Goal: Transaction & Acquisition: Download file/media

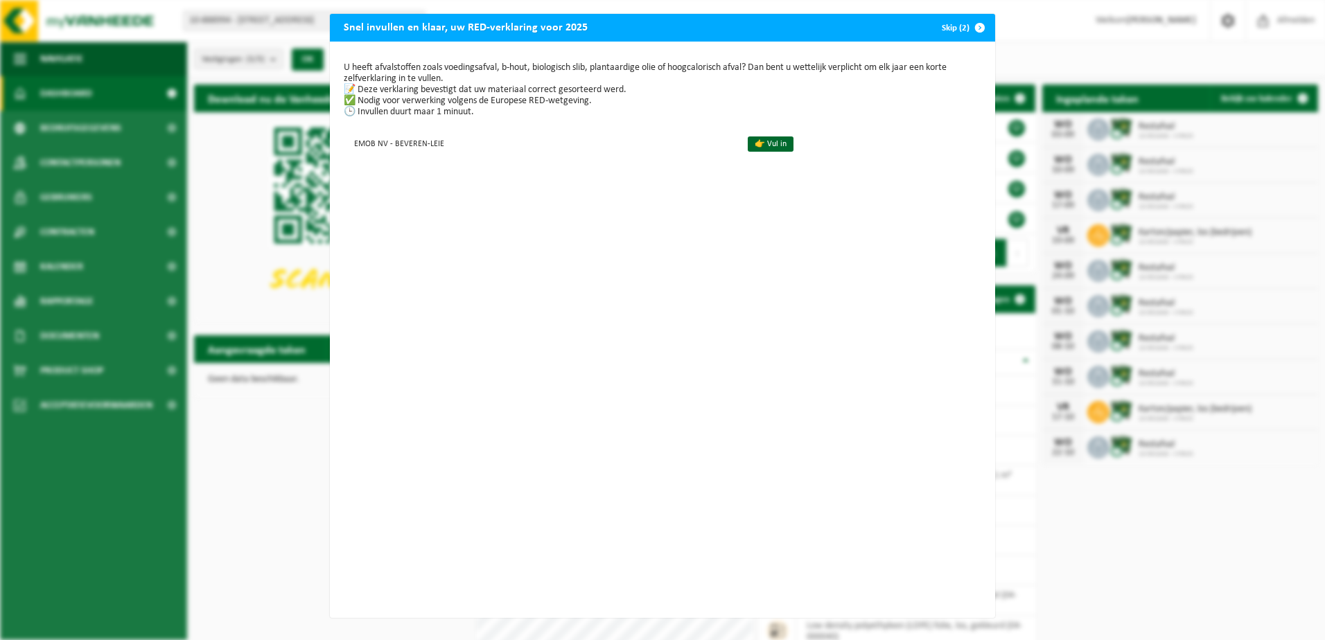
click at [976, 26] on span "button" at bounding box center [980, 28] width 28 height 28
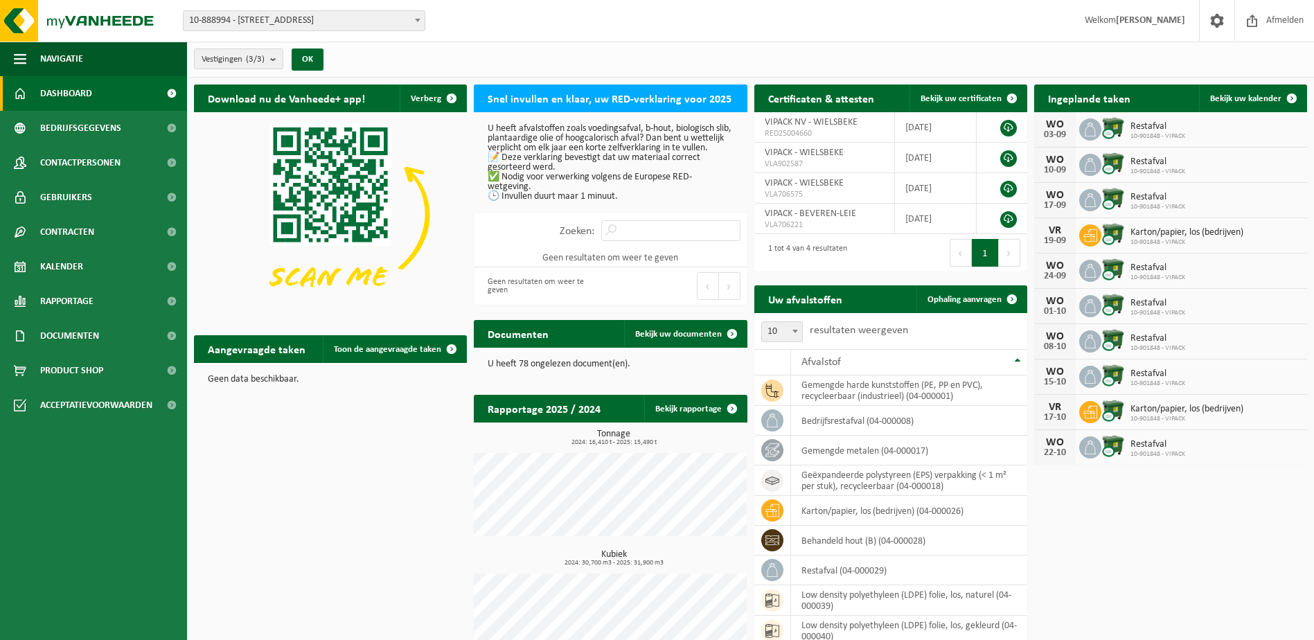
click at [280, 28] on span "10-888994 - [STREET_ADDRESS]" at bounding box center [304, 20] width 241 height 19
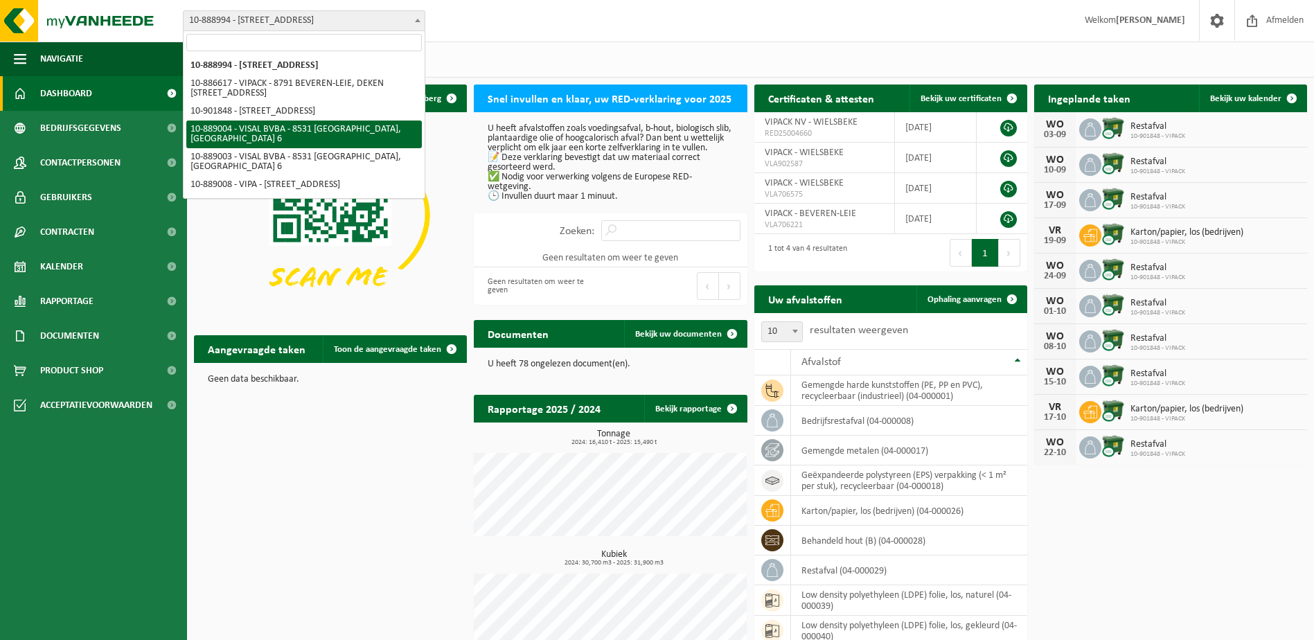
select select "113750"
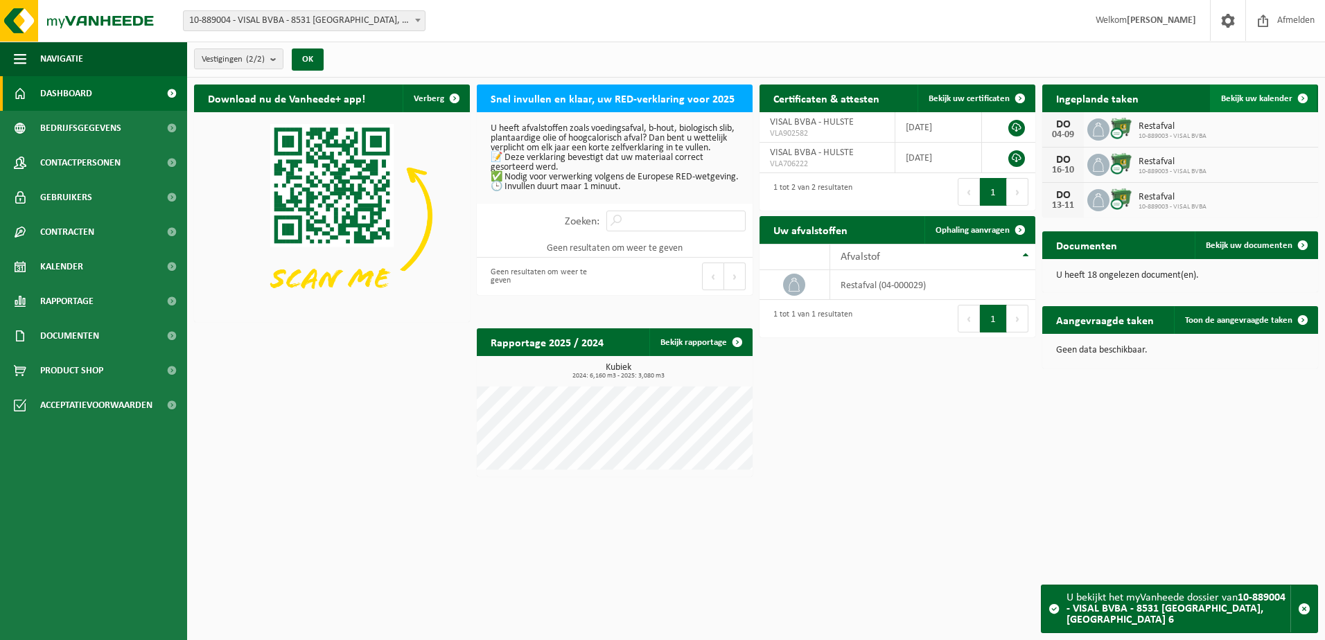
click at [1260, 98] on span "Bekijk uw kalender" at bounding box center [1256, 98] width 71 height 9
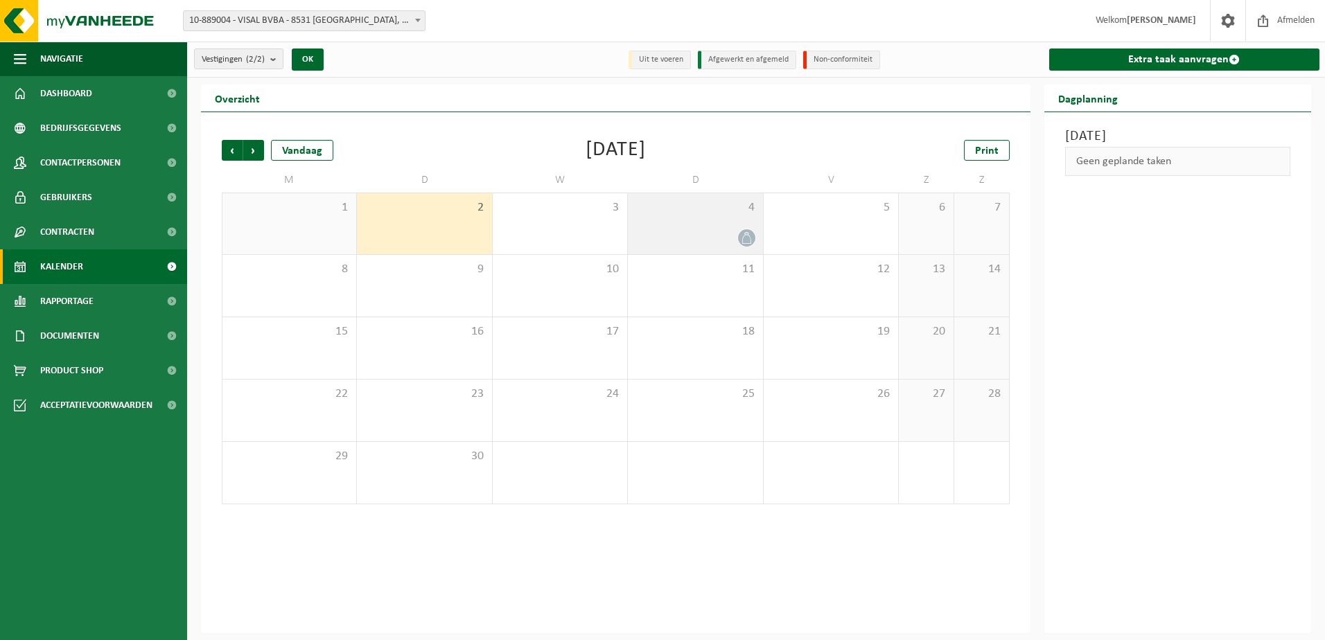
click at [744, 234] on icon at bounding box center [747, 238] width 12 height 12
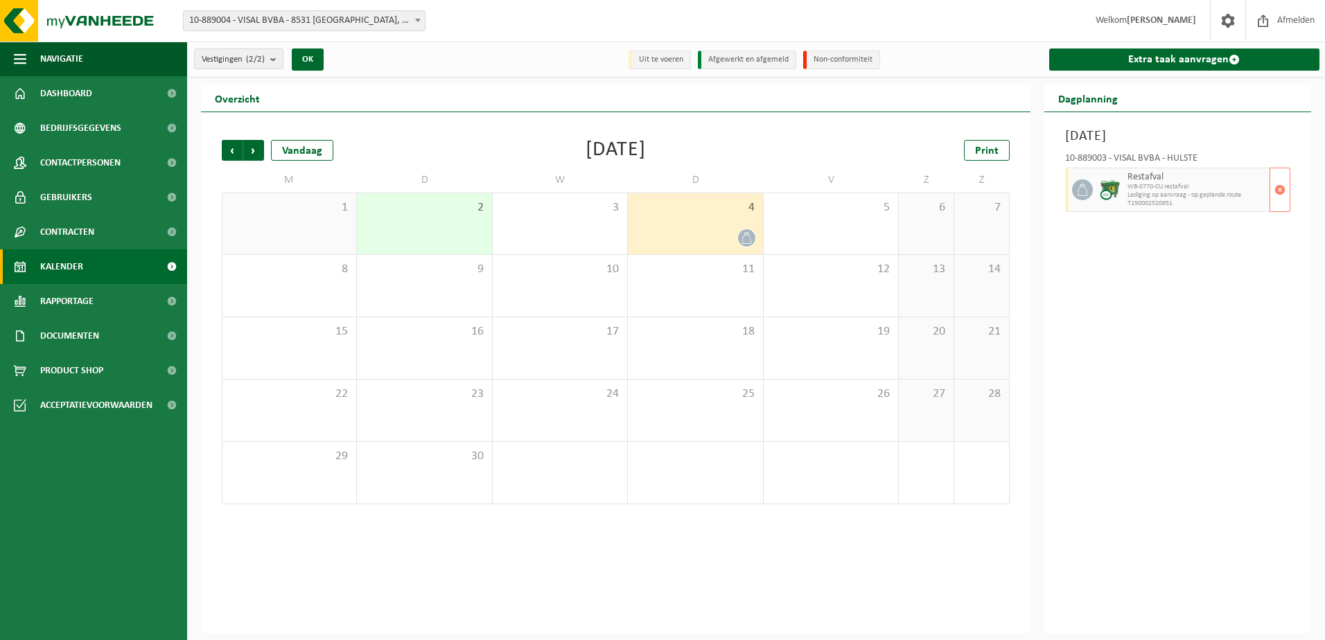
click at [1100, 191] on img at bounding box center [1110, 189] width 21 height 21
click at [56, 125] on span "Bedrijfsgegevens" at bounding box center [80, 128] width 81 height 35
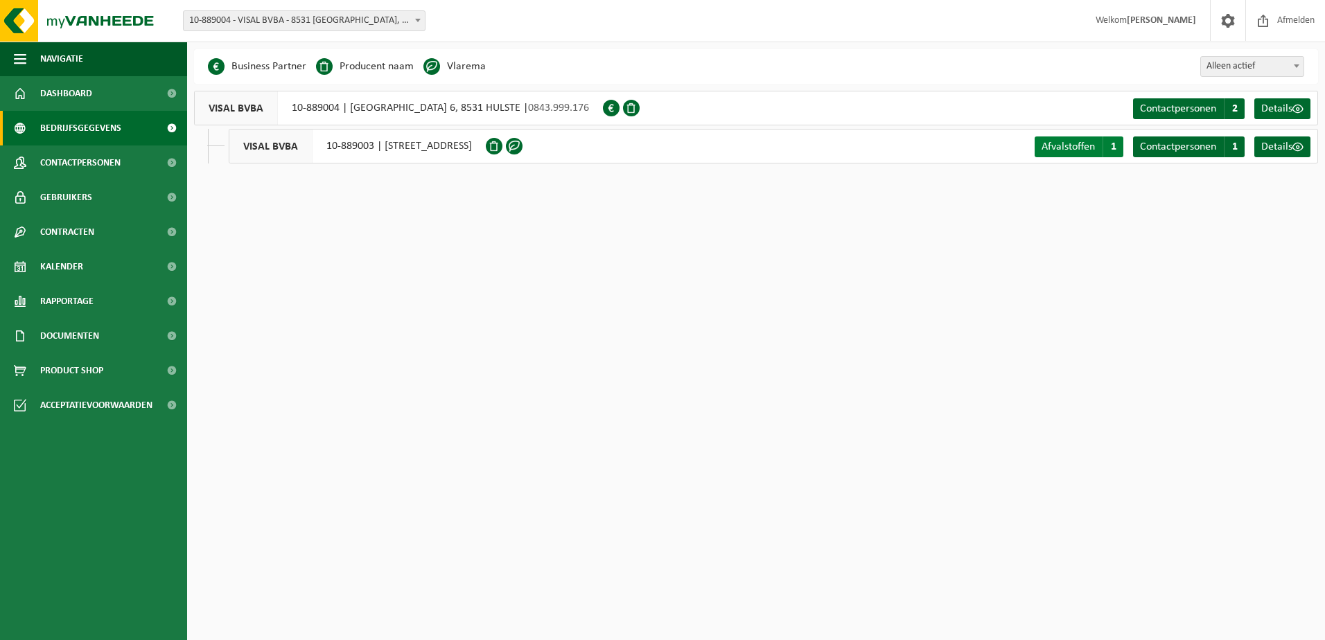
click at [1073, 144] on span "Afvalstoffen" at bounding box center [1067, 146] width 53 height 11
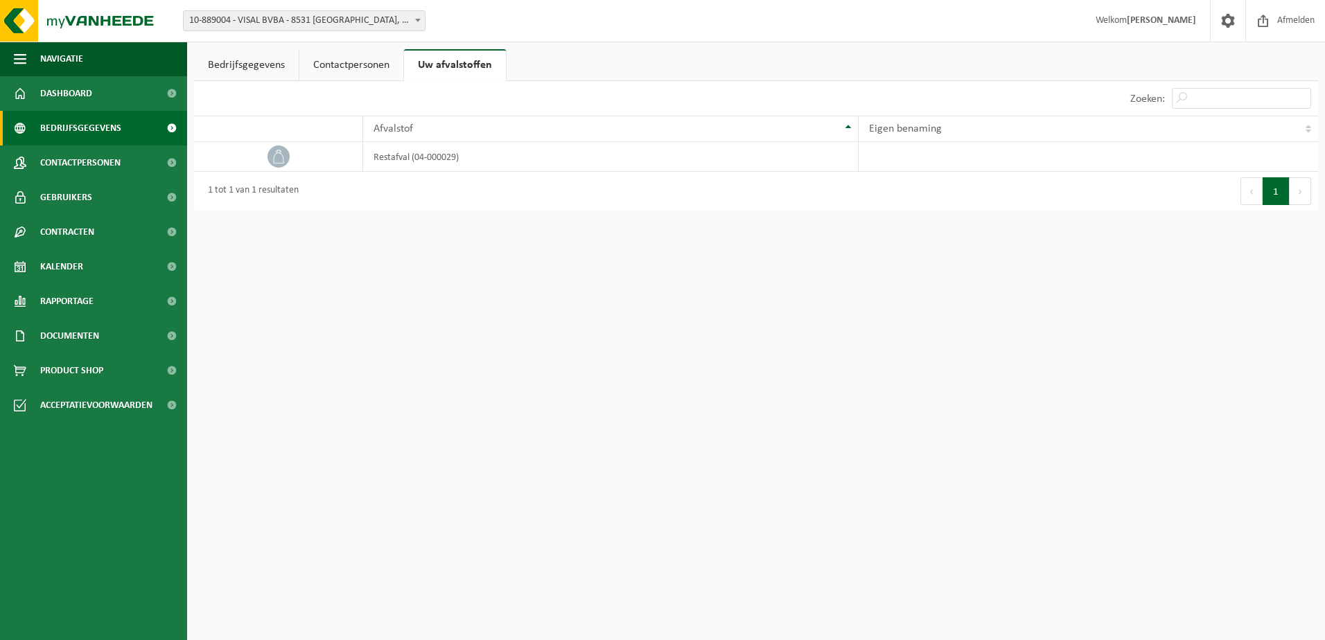
click at [62, 125] on span "Bedrijfsgegevens" at bounding box center [80, 128] width 81 height 35
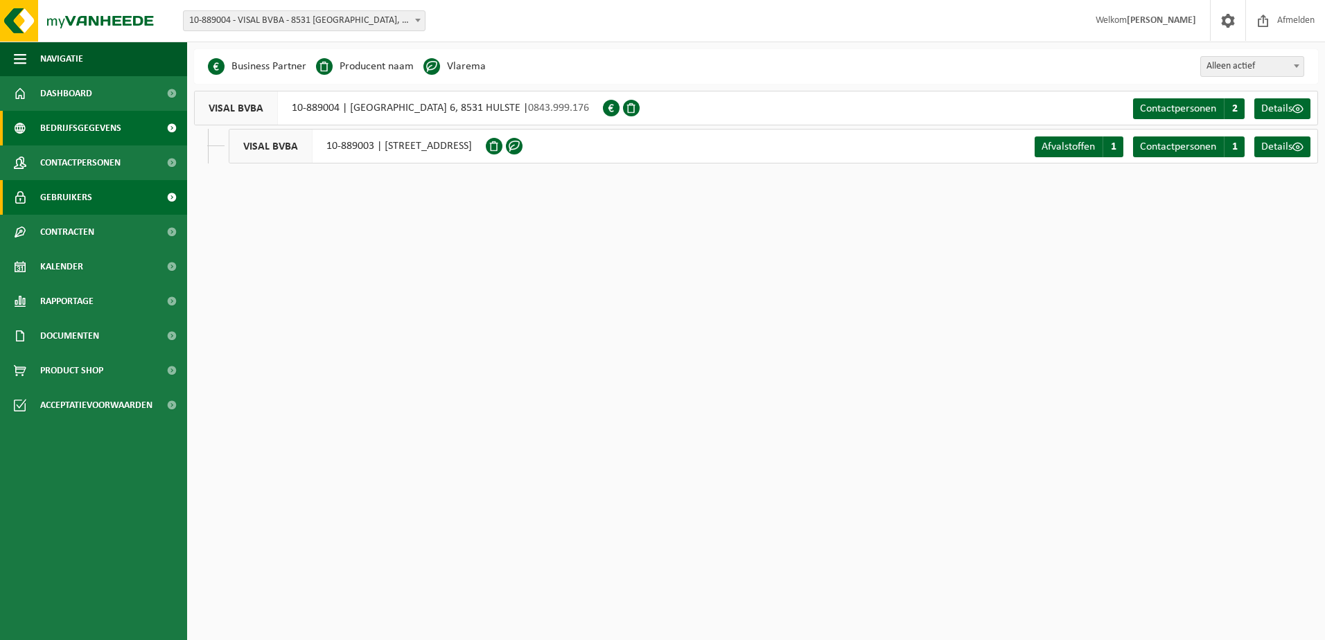
click at [103, 188] on link "Gebruikers" at bounding box center [93, 197] width 187 height 35
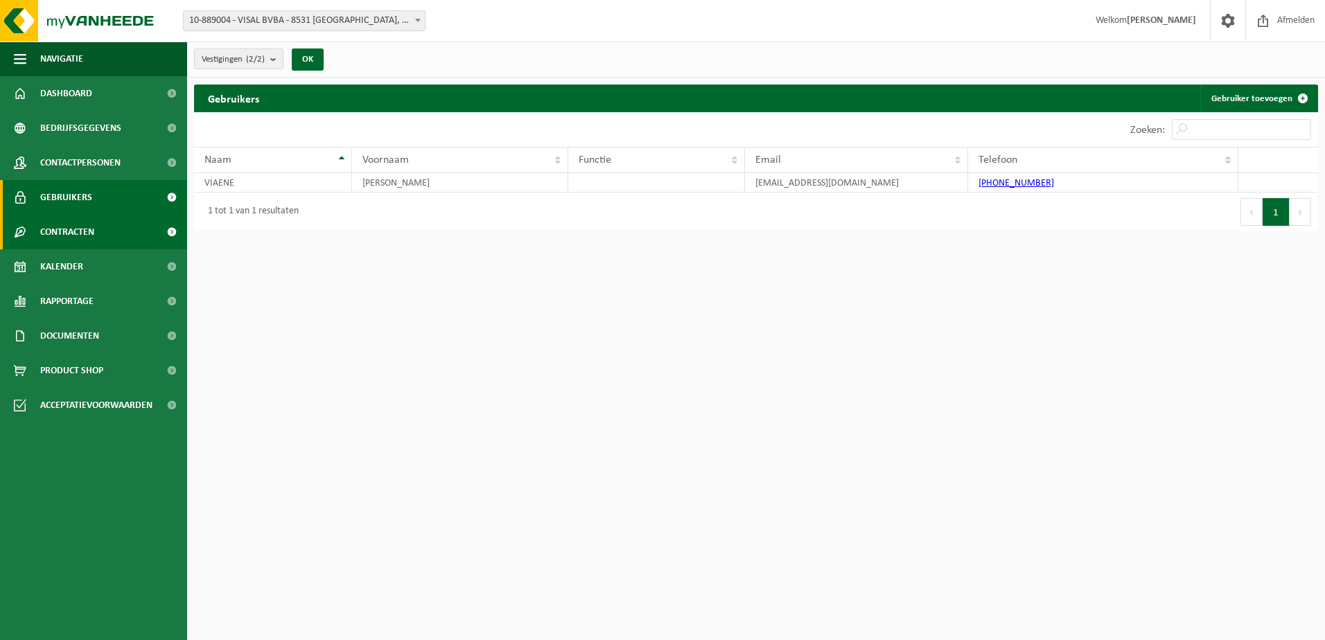
click at [94, 224] on span "Contracten" at bounding box center [67, 232] width 54 height 35
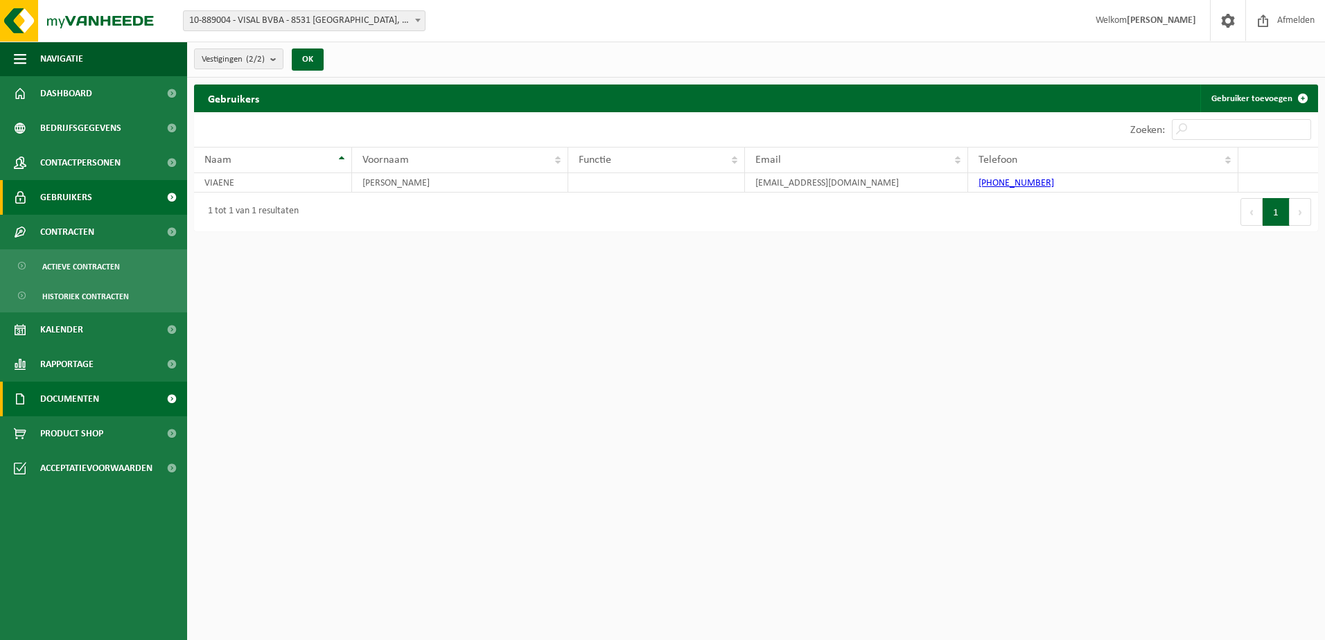
click at [91, 406] on span "Documenten" at bounding box center [69, 399] width 59 height 35
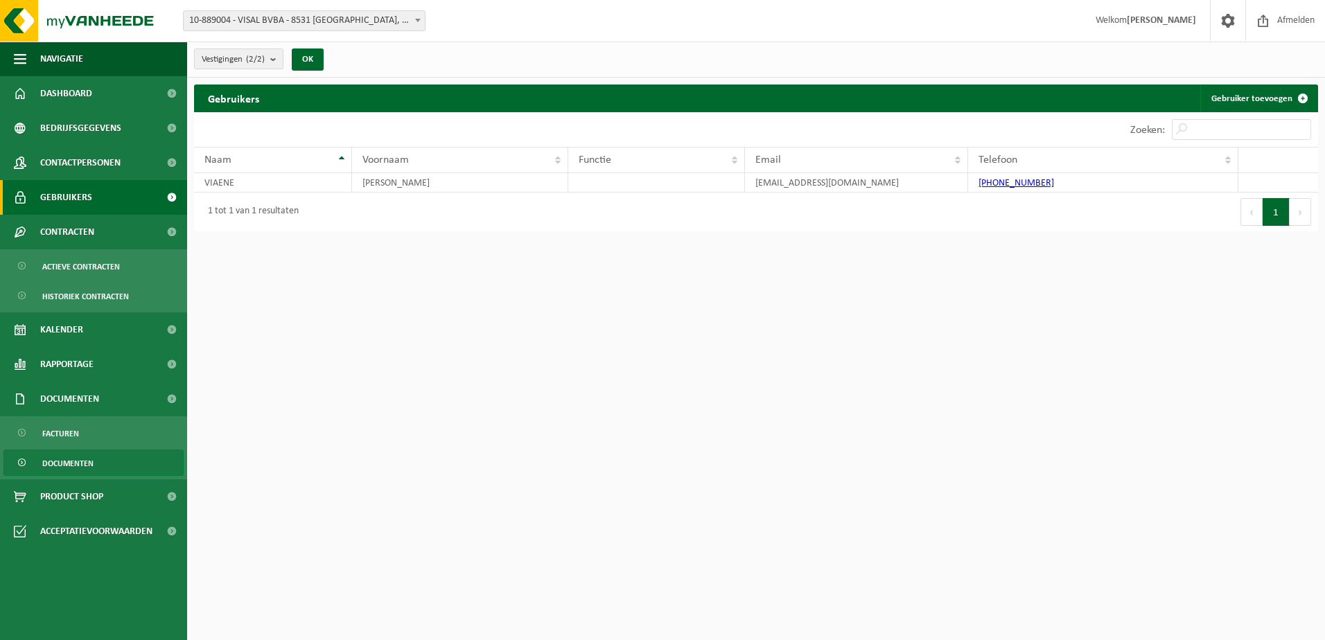
click at [79, 462] on span "Documenten" at bounding box center [67, 463] width 51 height 26
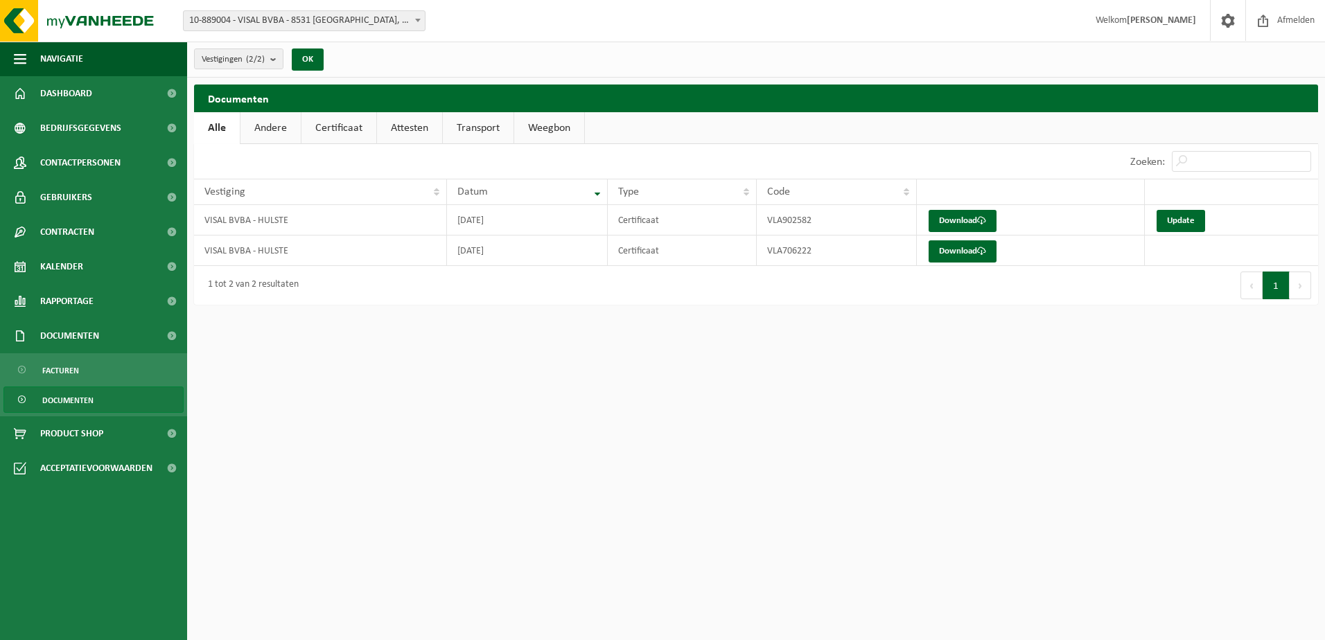
drag, startPoint x: 254, startPoint y: 127, endPoint x: 264, endPoint y: 125, distance: 9.8
click at [256, 127] on link "Andere" at bounding box center [270, 128] width 60 height 32
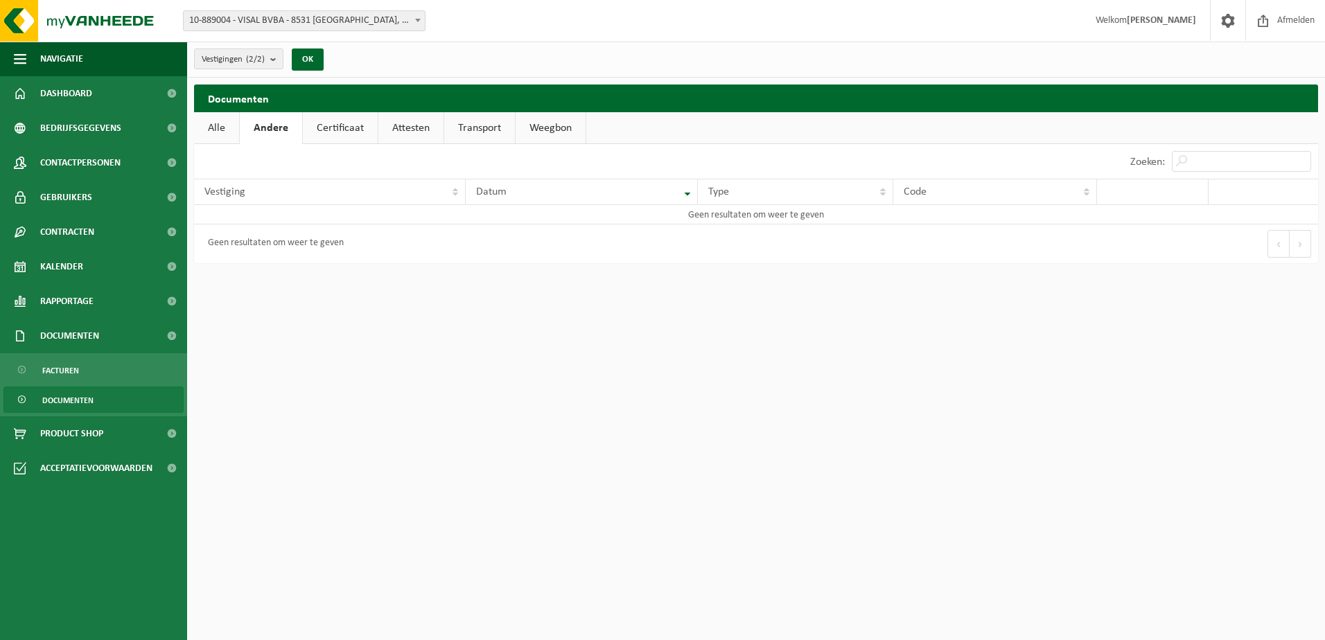
click at [325, 124] on link "Certificaat" at bounding box center [340, 128] width 75 height 32
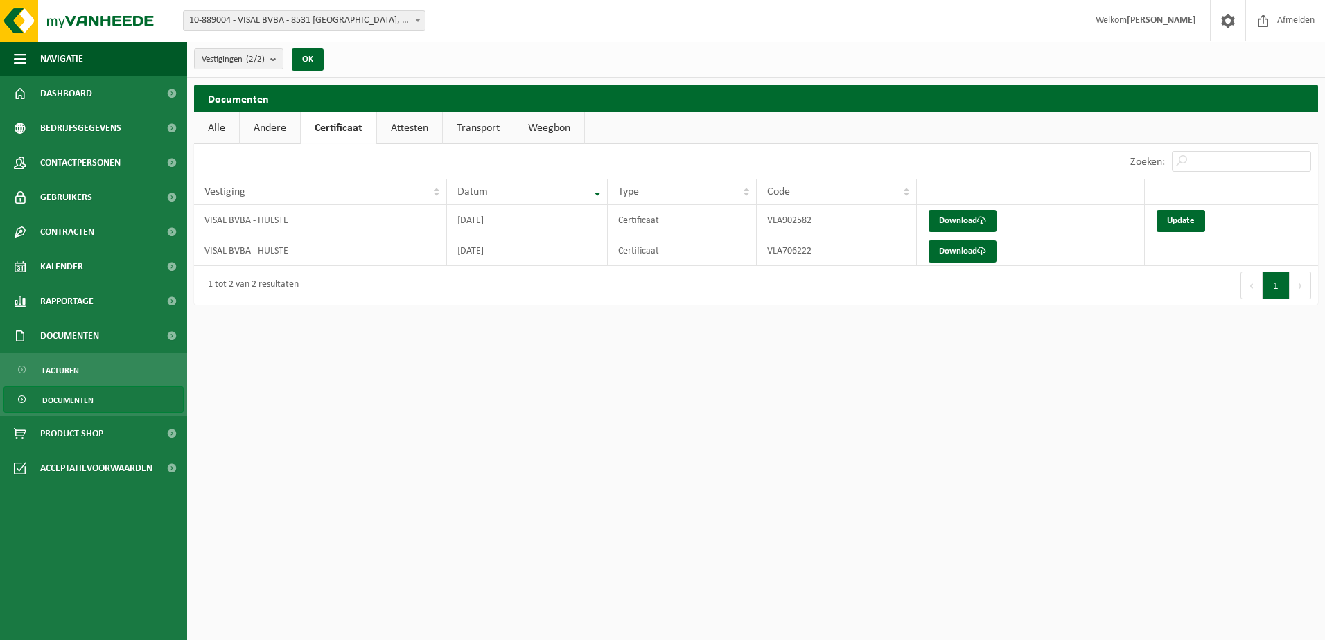
click at [415, 124] on link "Attesten" at bounding box center [409, 128] width 65 height 32
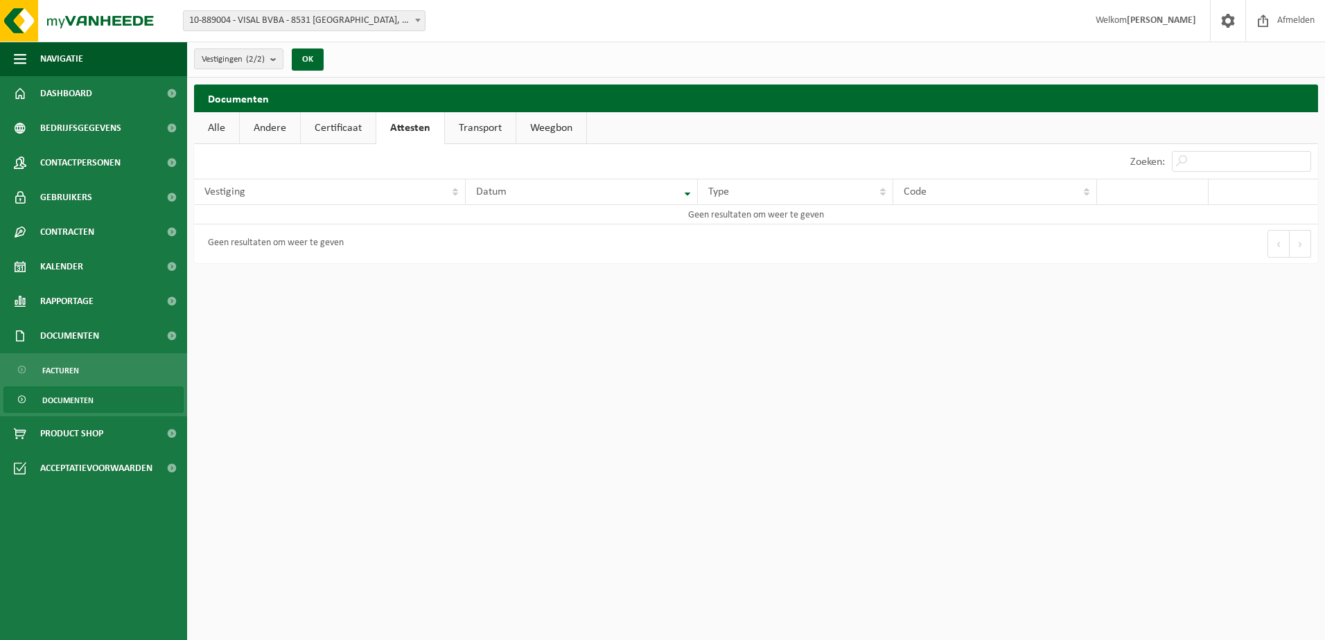
click at [494, 120] on link "Transport" at bounding box center [480, 128] width 71 height 32
click at [550, 123] on link "Weegbon" at bounding box center [551, 128] width 70 height 32
click at [69, 438] on span "Product Shop" at bounding box center [71, 433] width 63 height 35
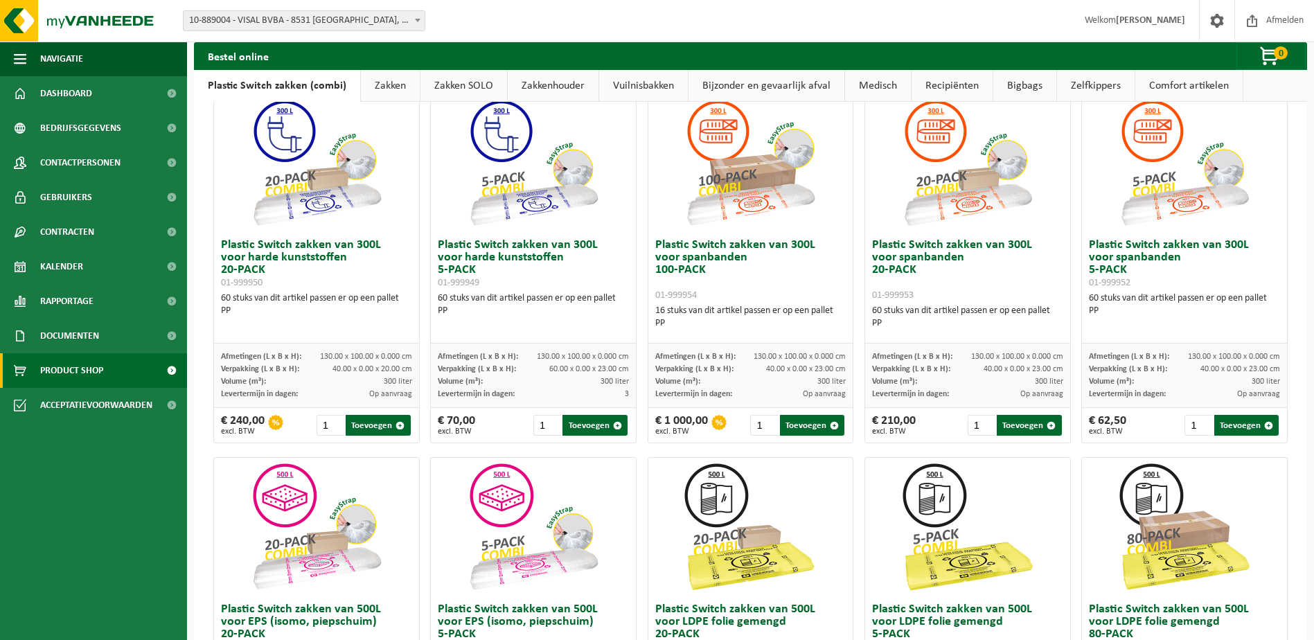
scroll to position [14, 0]
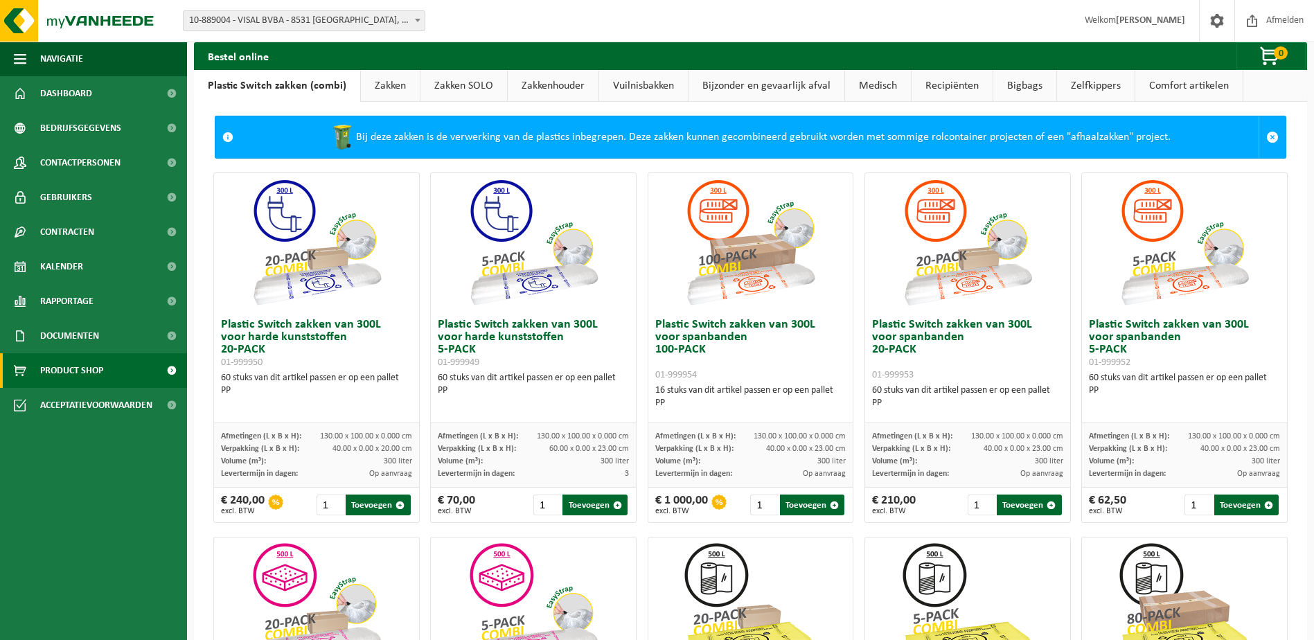
click at [398, 87] on link "Zakken" at bounding box center [390, 86] width 59 height 32
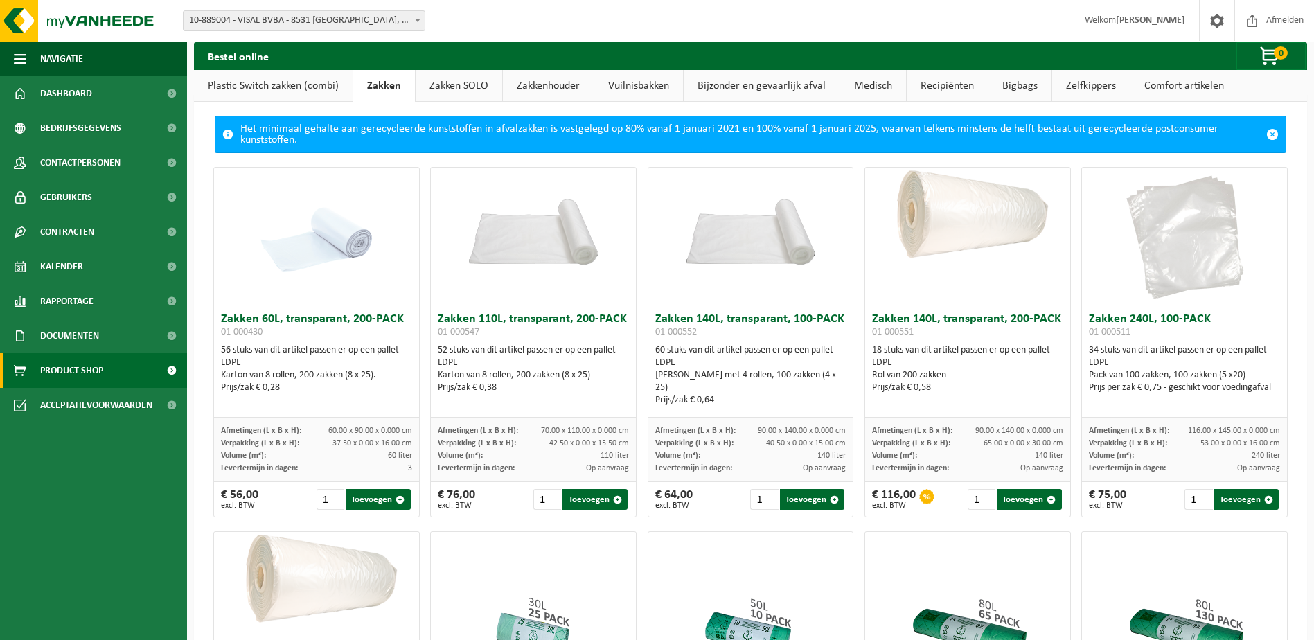
click at [479, 87] on link "Zakken SOLO" at bounding box center [459, 86] width 87 height 32
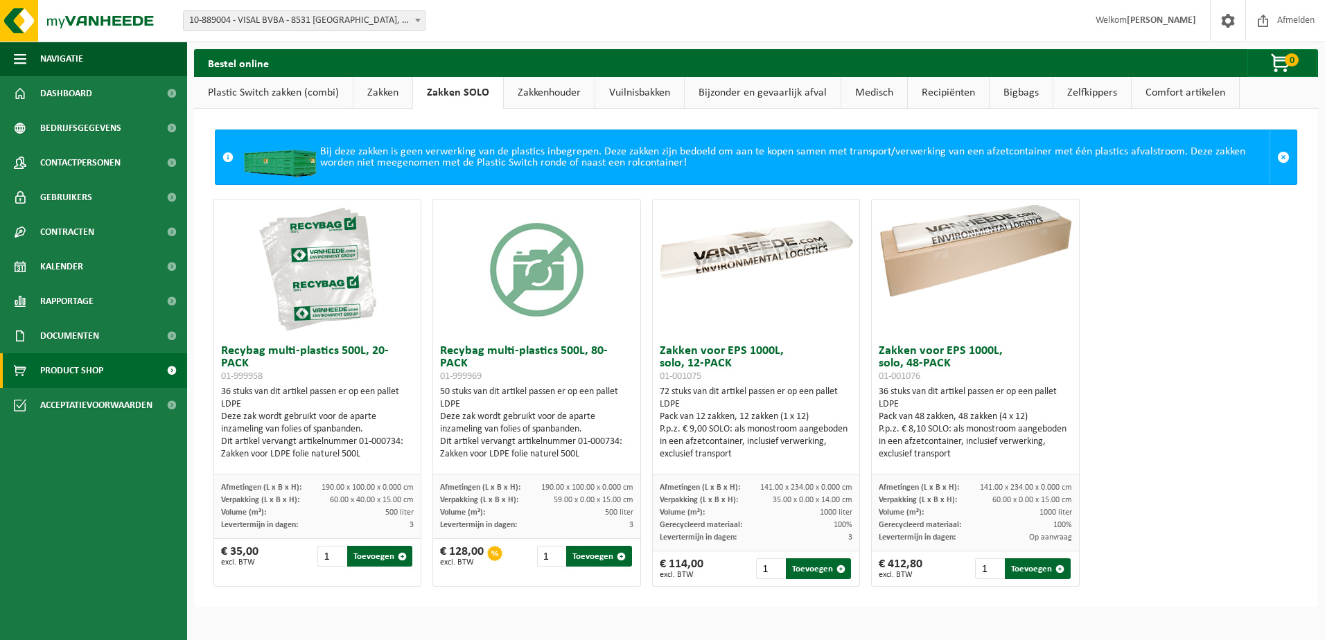
click at [534, 88] on link "Zakkenhouder" at bounding box center [549, 93] width 91 height 32
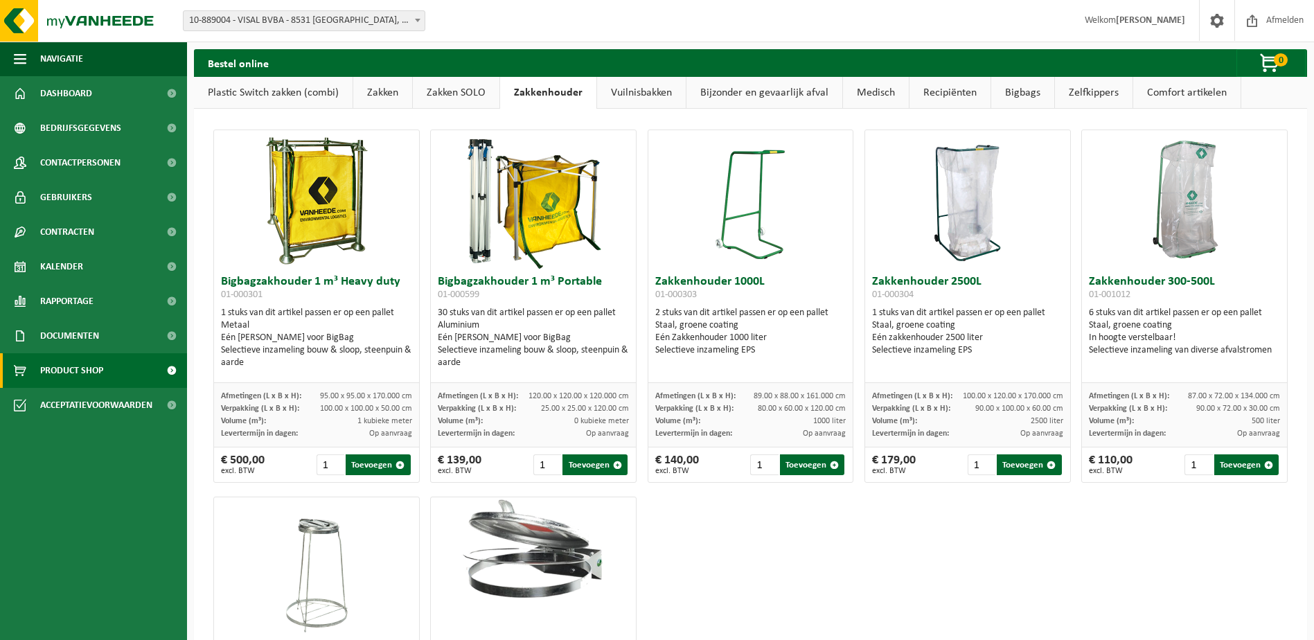
click at [634, 100] on link "Vuilnisbakken" at bounding box center [641, 93] width 89 height 32
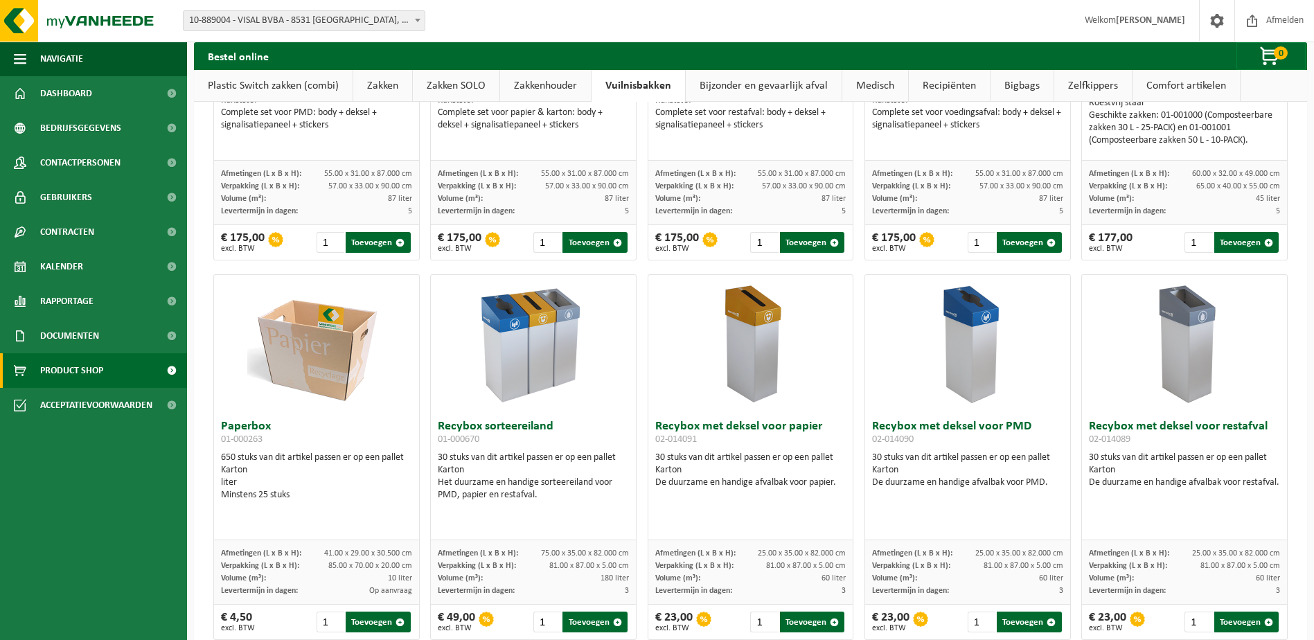
scroll to position [125, 0]
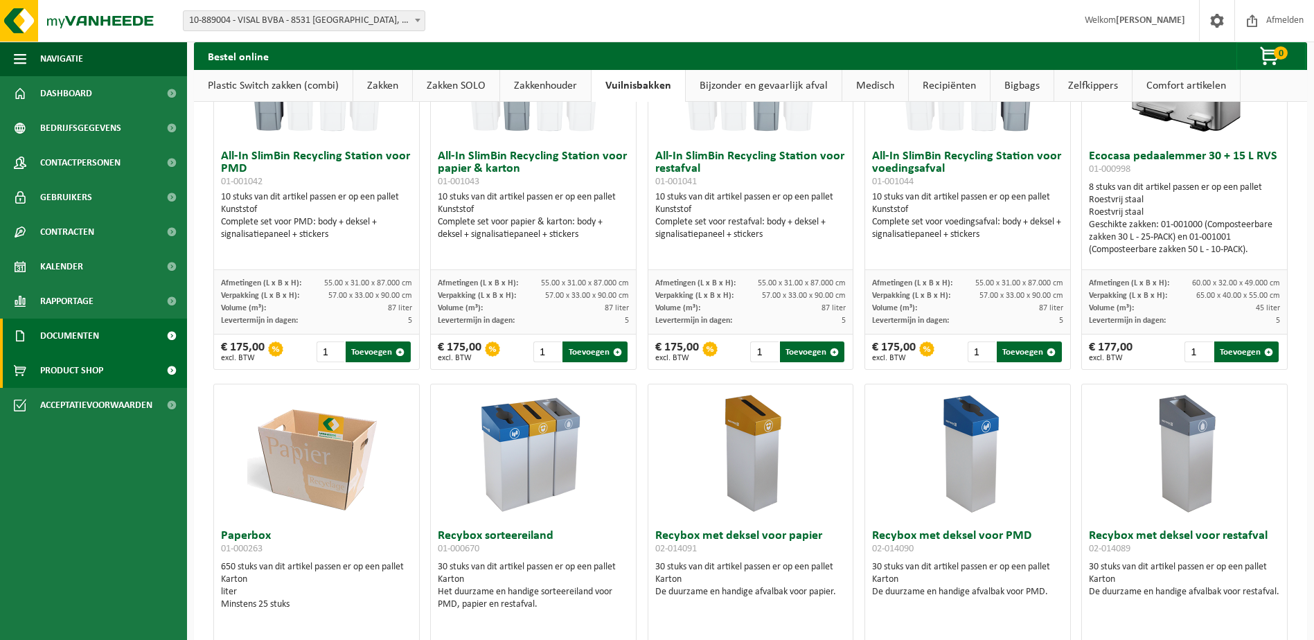
click at [116, 331] on link "Documenten" at bounding box center [93, 336] width 187 height 35
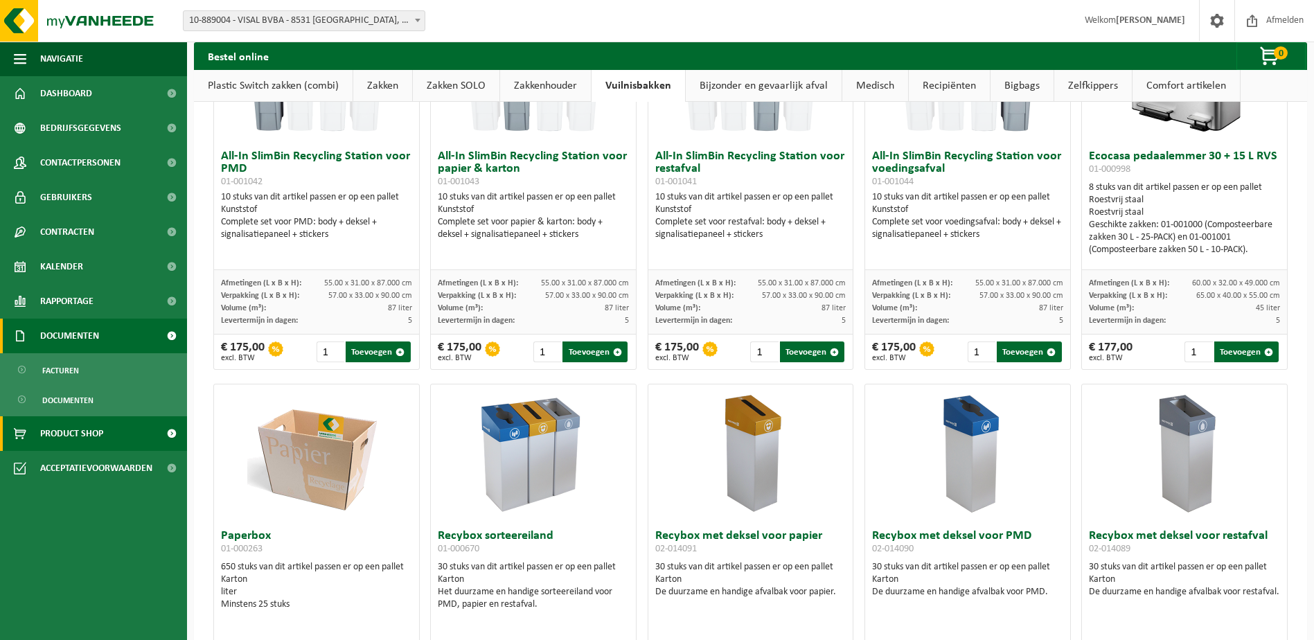
click at [80, 336] on span "Documenten" at bounding box center [69, 336] width 59 height 35
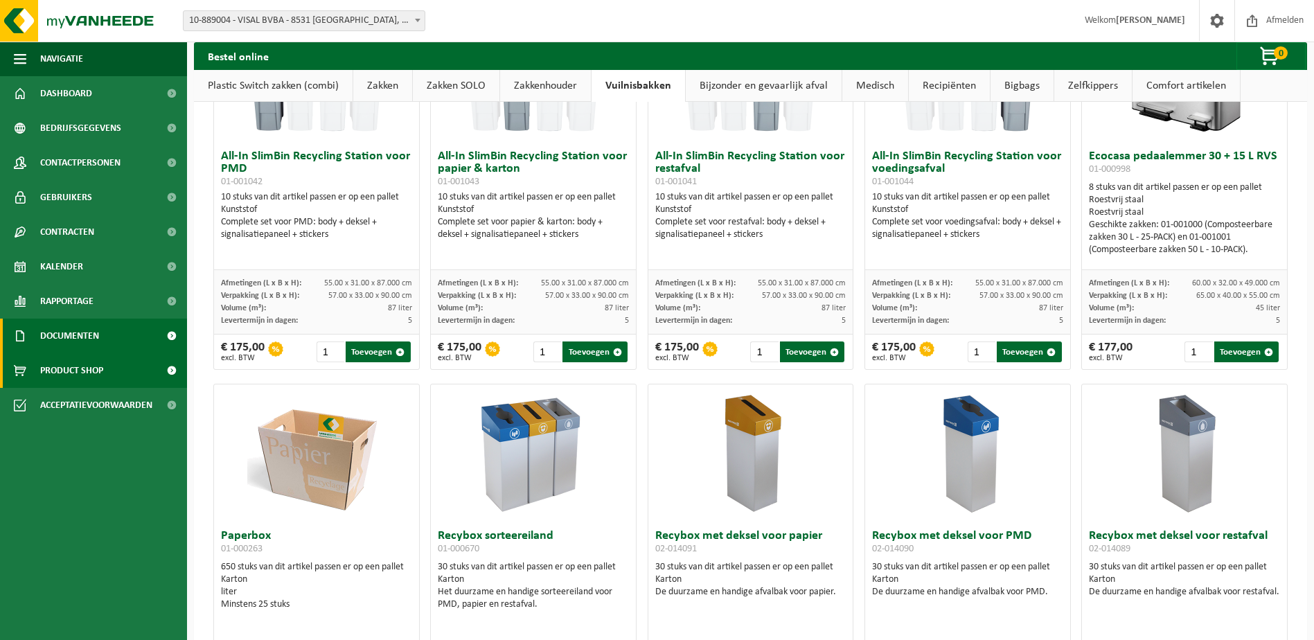
click at [85, 335] on span "Documenten" at bounding box center [69, 336] width 59 height 35
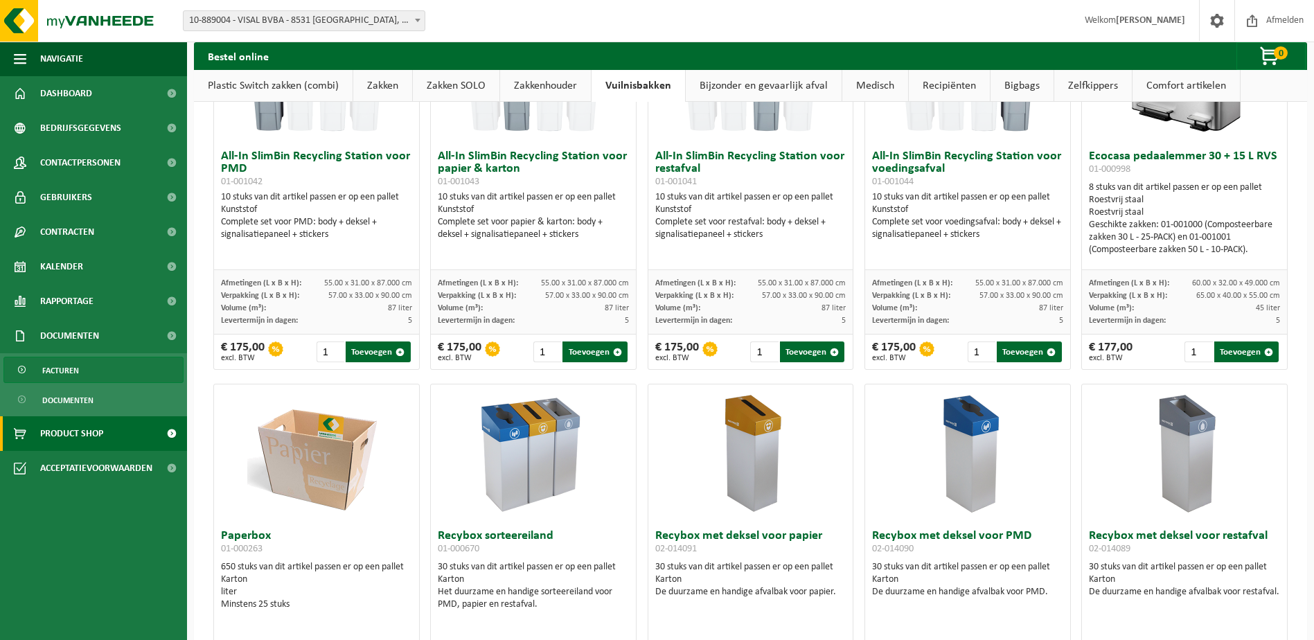
click at [47, 371] on span "Facturen" at bounding box center [60, 371] width 37 height 26
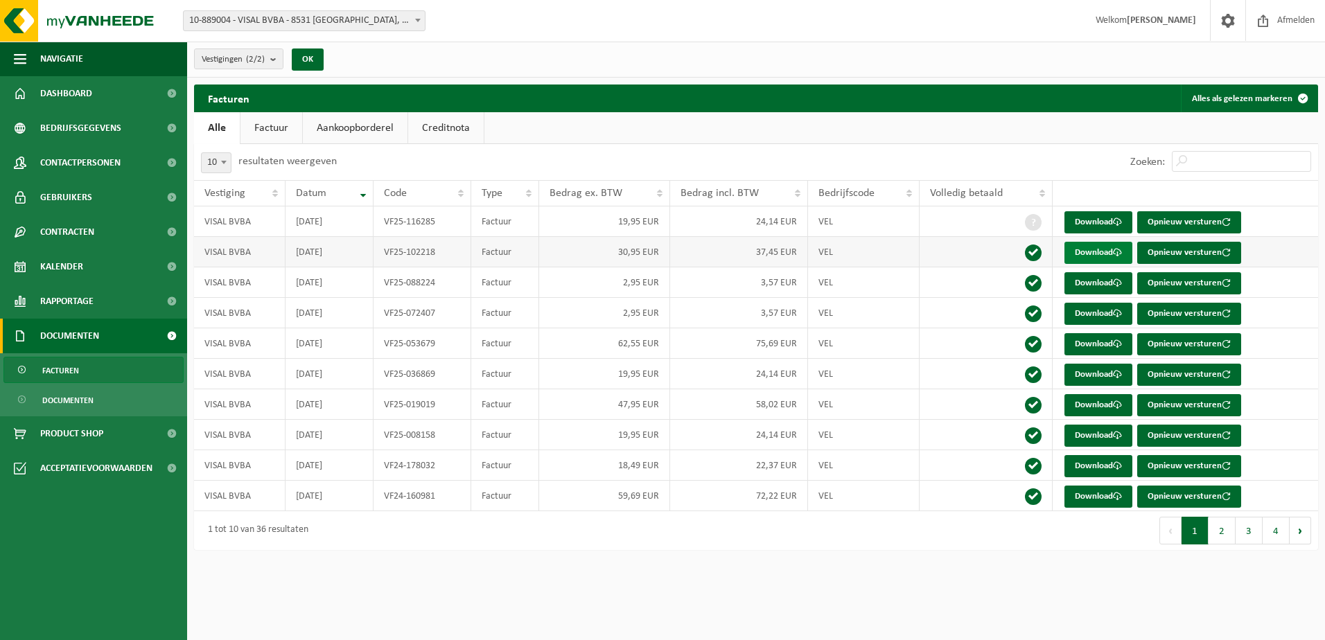
click at [1093, 253] on link "Download" at bounding box center [1098, 253] width 68 height 22
click at [256, 127] on link "Factuur" at bounding box center [271, 128] width 62 height 32
click at [334, 132] on link "Aankoopborderel" at bounding box center [356, 128] width 105 height 32
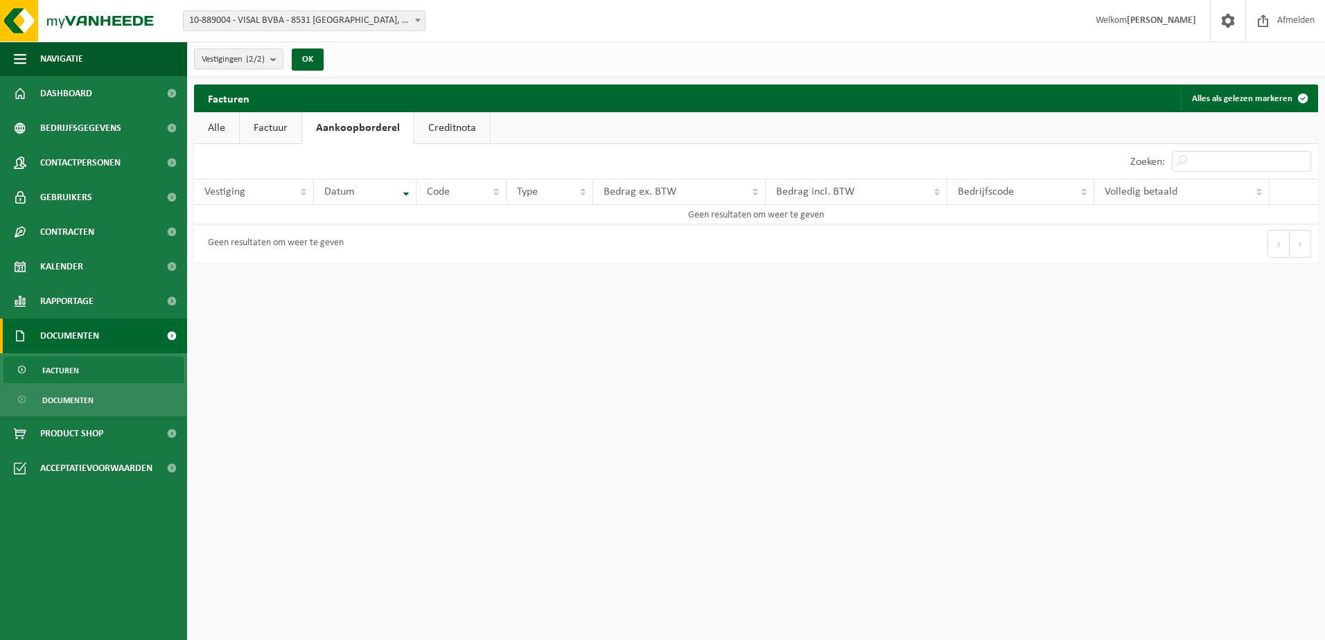
click at [444, 123] on link "Creditnota" at bounding box center [452, 128] width 76 height 32
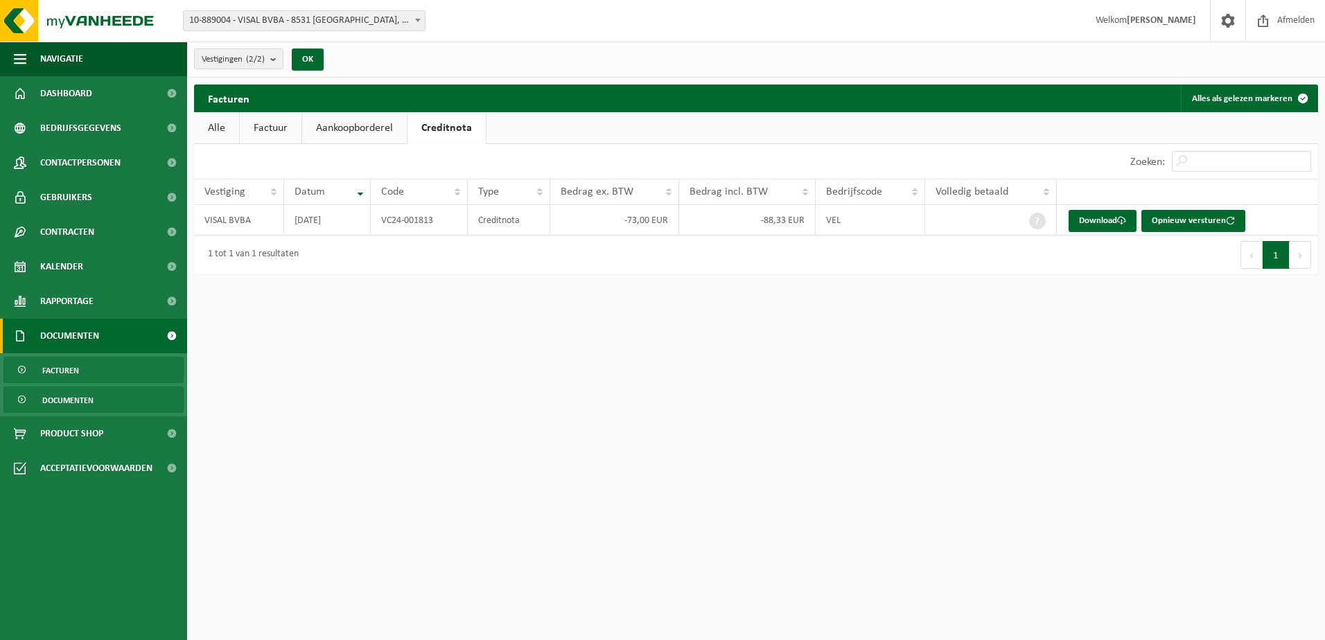
click at [60, 399] on span "Documenten" at bounding box center [67, 400] width 51 height 26
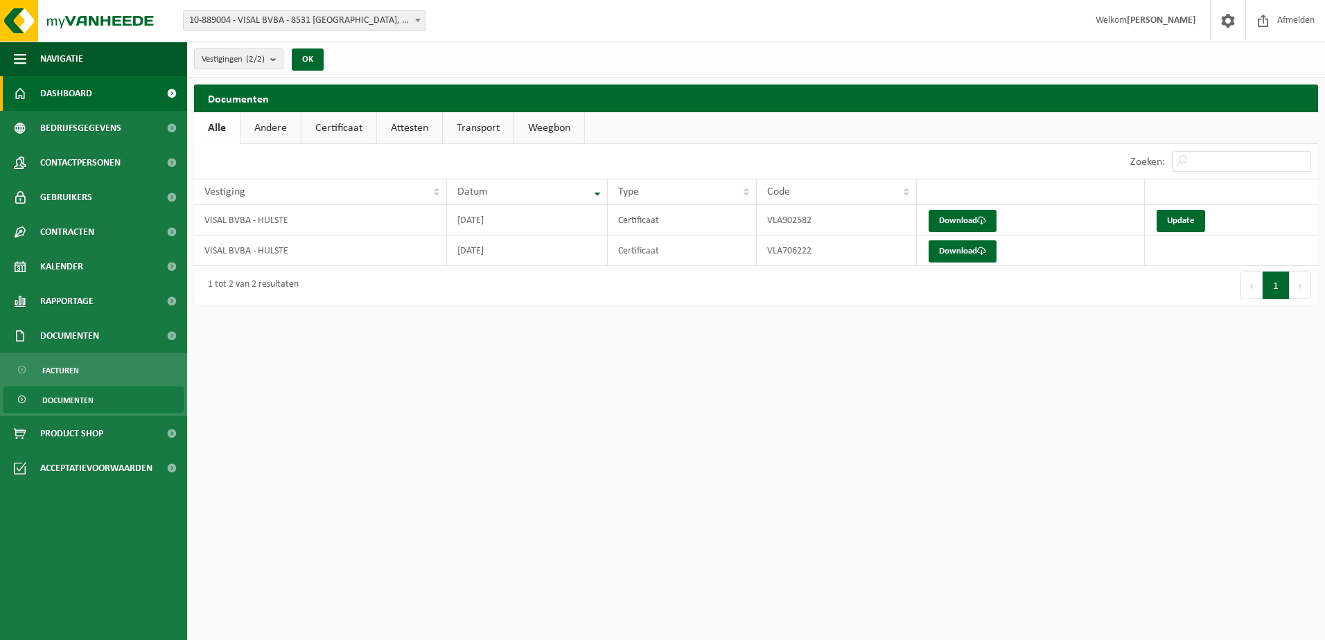
click at [72, 85] on span "Dashboard" at bounding box center [66, 93] width 52 height 35
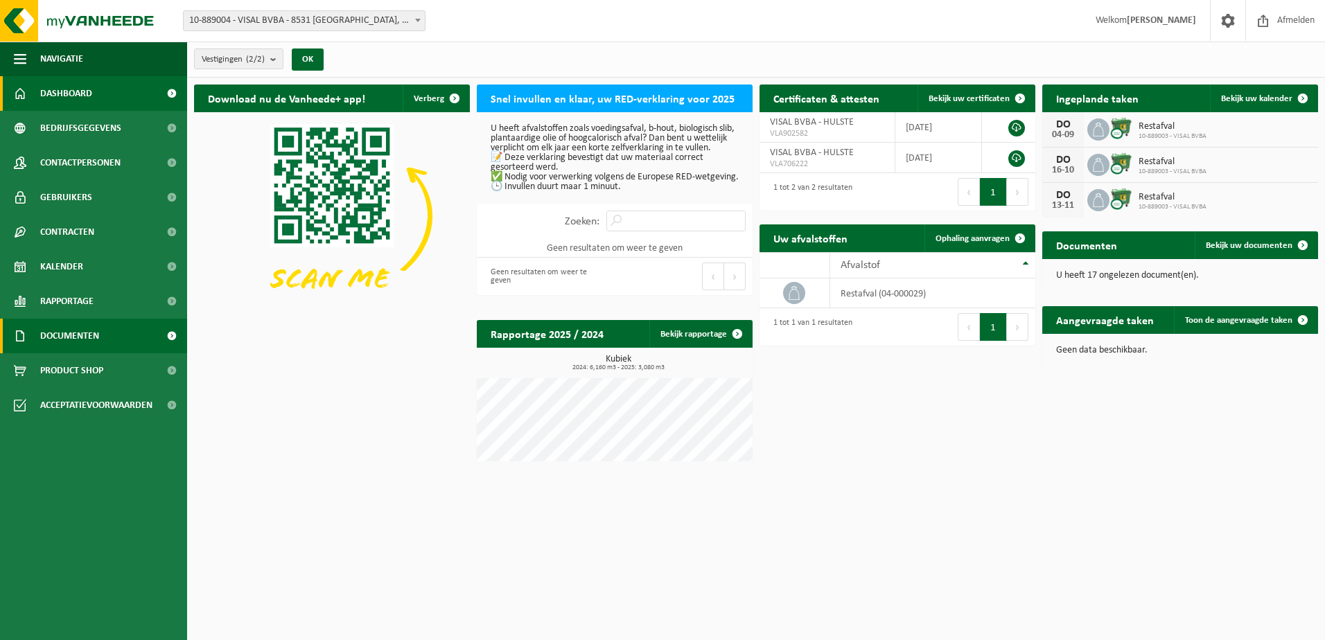
click at [66, 334] on span "Documenten" at bounding box center [69, 336] width 59 height 35
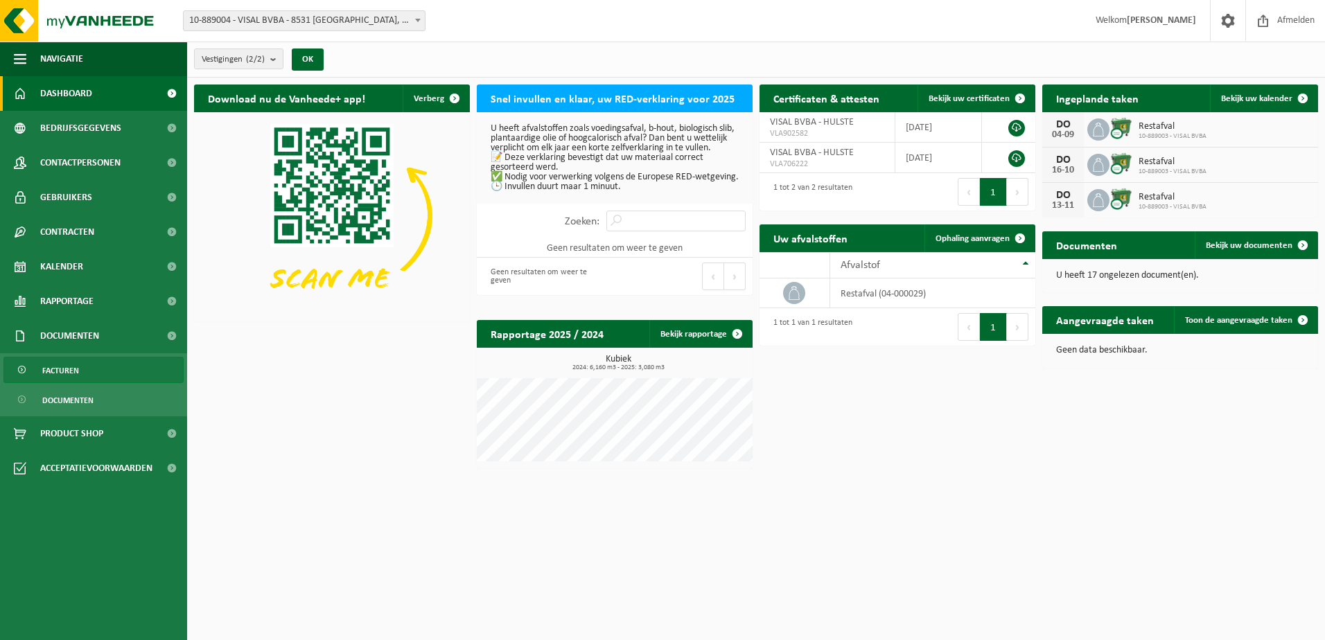
click at [74, 373] on span "Facturen" at bounding box center [60, 371] width 37 height 26
click at [73, 399] on span "Documenten" at bounding box center [67, 400] width 51 height 26
